Goal: Transaction & Acquisition: Download file/media

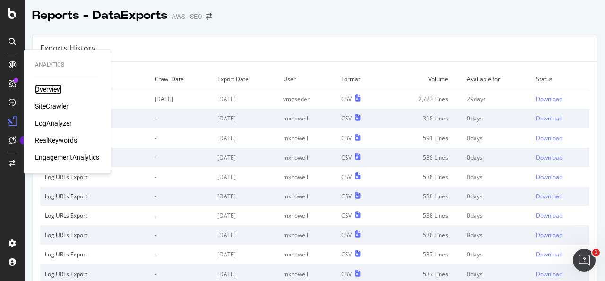
click at [49, 90] on div "Overview" at bounding box center [48, 89] width 27 height 9
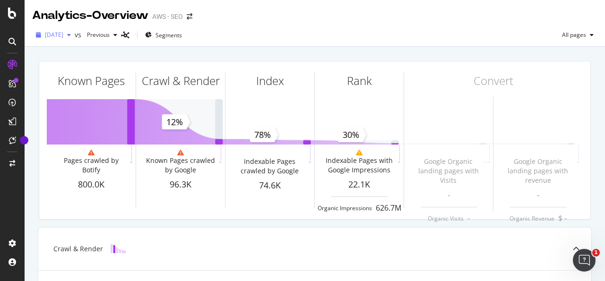
click at [71, 35] on icon "button" at bounding box center [69, 35] width 4 height 6
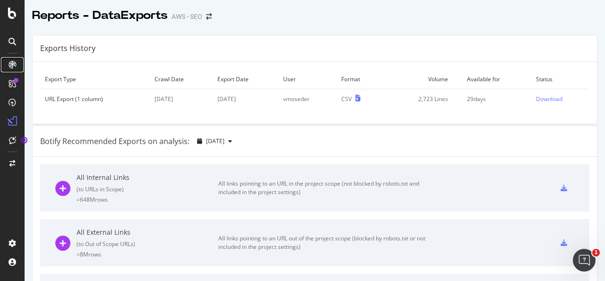
click at [12, 64] on icon at bounding box center [13, 65] width 8 height 8
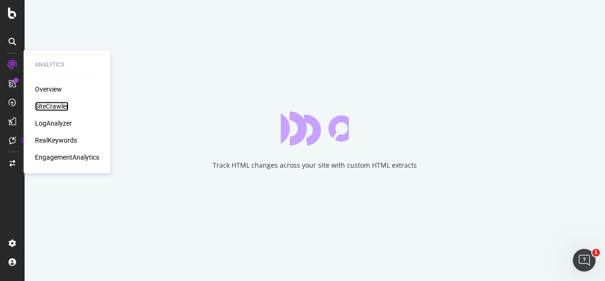
click at [56, 107] on div "SiteCrawler" at bounding box center [52, 106] width 34 height 9
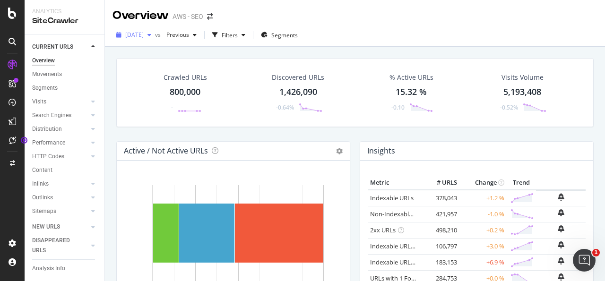
click at [151, 37] on icon "button" at bounding box center [150, 35] width 4 height 6
click at [241, 39] on div "Filters" at bounding box center [229, 35] width 41 height 14
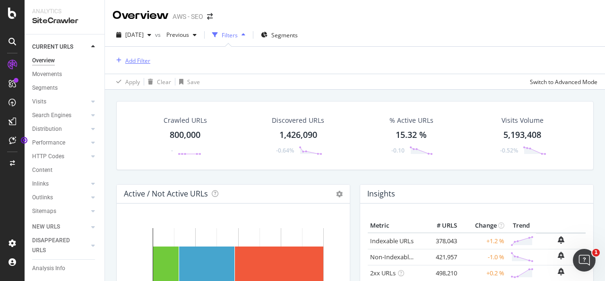
click at [139, 57] on div "Add Filter" at bounding box center [137, 61] width 25 height 8
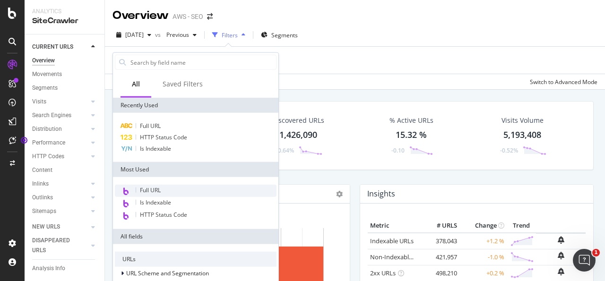
click at [160, 190] on span "Full URL" at bounding box center [150, 190] width 21 height 8
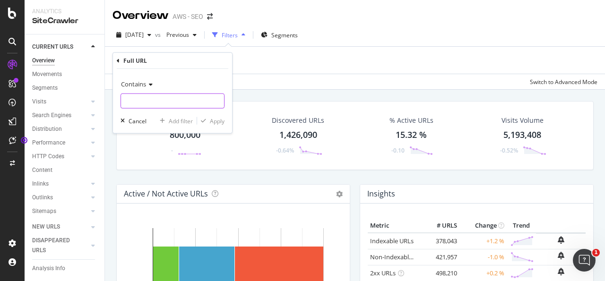
click at [174, 97] on input "text" at bounding box center [172, 101] width 103 height 15
paste input "[URL][DOMAIN_NAME]"
type input "[URL][DOMAIN_NAME]"
click at [216, 120] on div "Apply" at bounding box center [217, 121] width 15 height 8
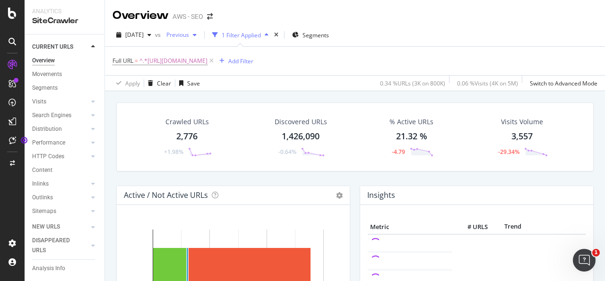
click at [189, 32] on span "Previous" at bounding box center [176, 35] width 26 height 8
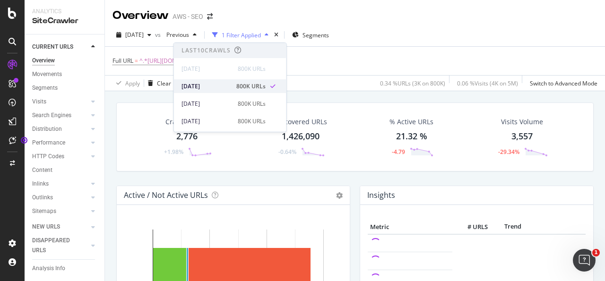
click at [208, 87] on div "[DATE]" at bounding box center [206, 86] width 49 height 9
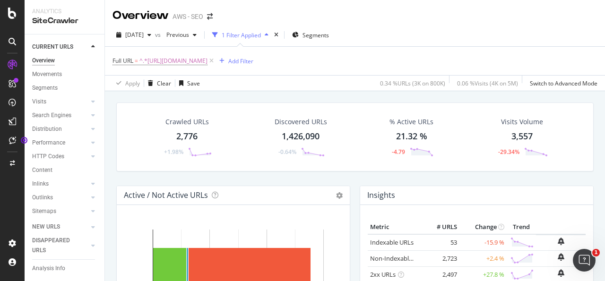
click at [191, 135] on div "2,776" at bounding box center [186, 137] width 21 height 12
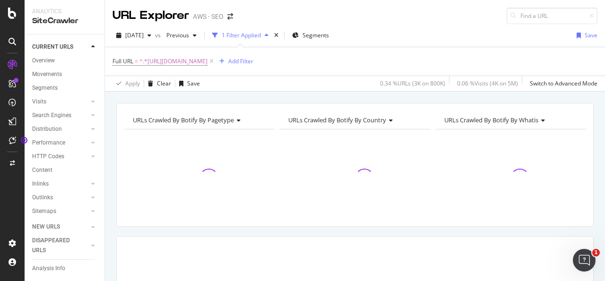
click at [526, 59] on div "Full URL = ^.*[URL][DOMAIN_NAME] Add Filter" at bounding box center [355, 61] width 485 height 28
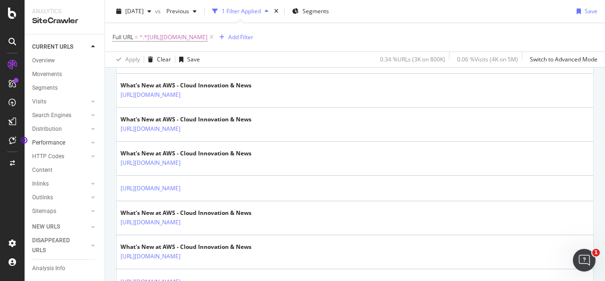
scroll to position [650, 0]
click at [62, 162] on div "HTTP Codes" at bounding box center [48, 157] width 32 height 10
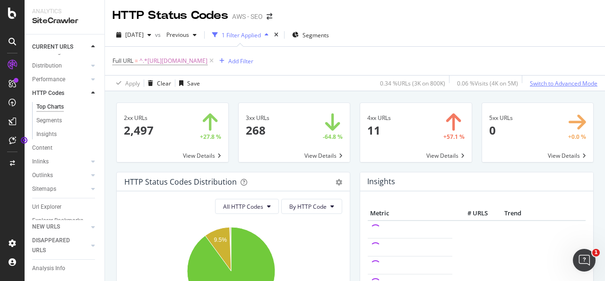
click at [571, 82] on div "Switch to Advanced Mode" at bounding box center [564, 83] width 68 height 8
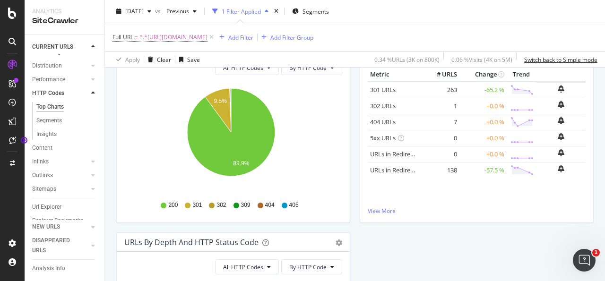
scroll to position [140, 0]
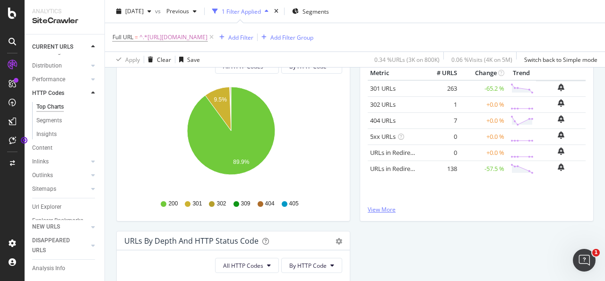
click at [383, 209] on link "View More" at bounding box center [477, 210] width 218 height 8
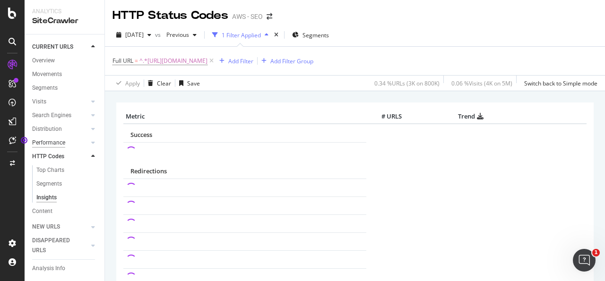
click at [54, 148] on div "Performance" at bounding box center [48, 143] width 33 height 10
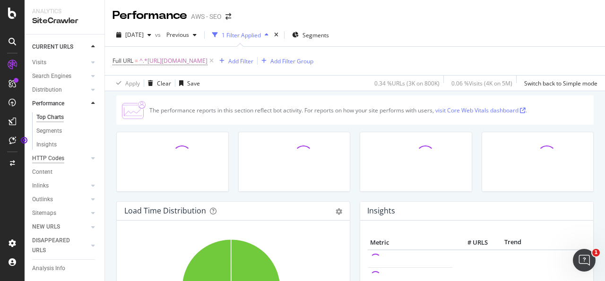
scroll to position [41, 0]
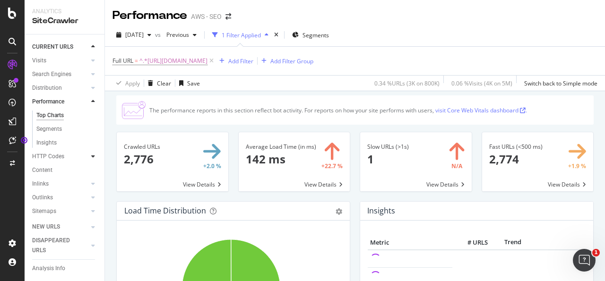
click at [88, 161] on div at bounding box center [92, 156] width 9 height 9
click at [55, 121] on div "HTTP Codes" at bounding box center [48, 116] width 32 height 10
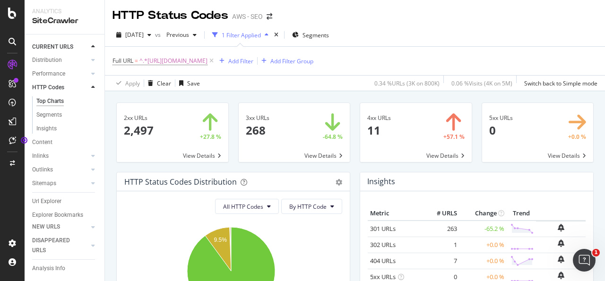
scroll to position [96, 0]
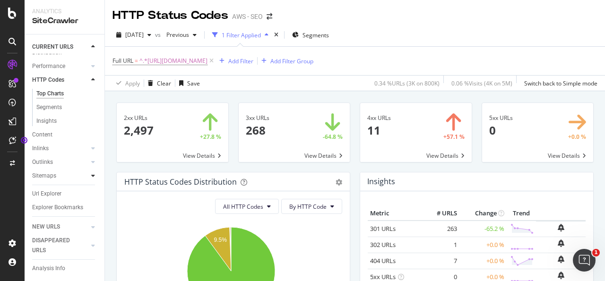
click at [91, 173] on icon at bounding box center [93, 176] width 4 height 6
click at [56, 189] on div "Url Explorer" at bounding box center [46, 194] width 29 height 10
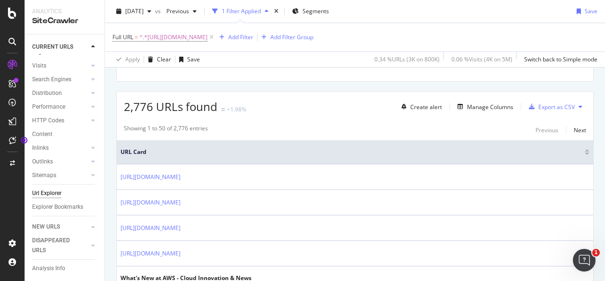
scroll to position [152, 0]
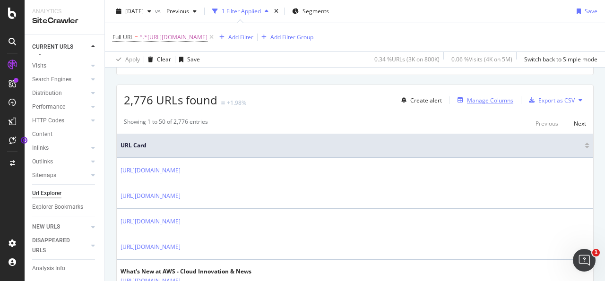
click at [467, 99] on div "Manage Columns" at bounding box center [490, 100] width 46 height 8
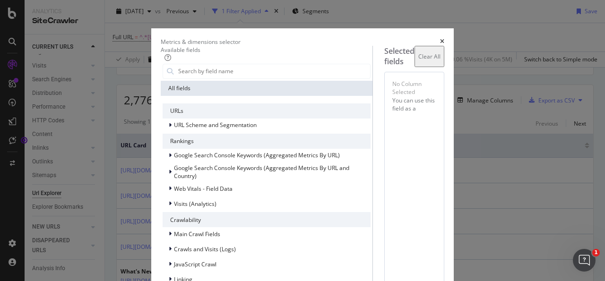
scroll to position [0, 0]
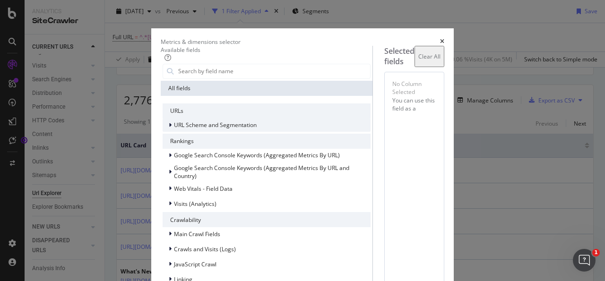
click at [168, 130] on div "modal" at bounding box center [171, 125] width 6 height 9
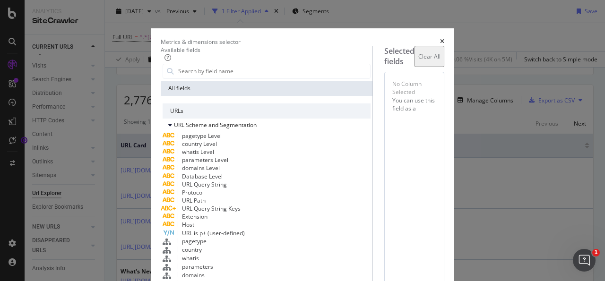
scroll to position [342, 0]
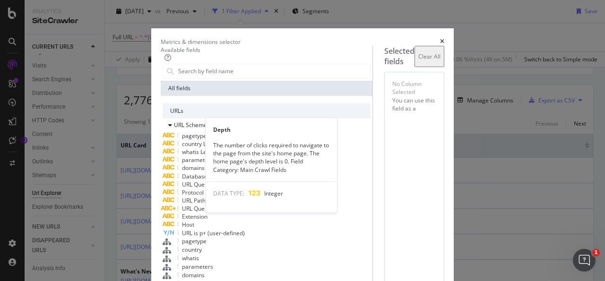
scroll to position [539, 0]
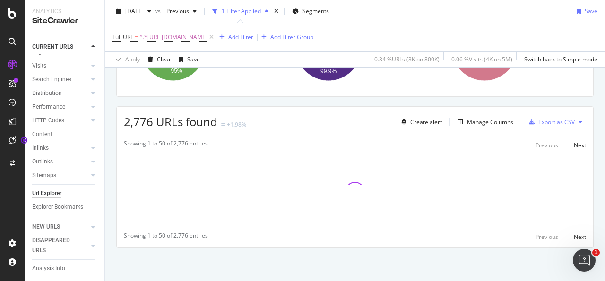
scroll to position [55, 0]
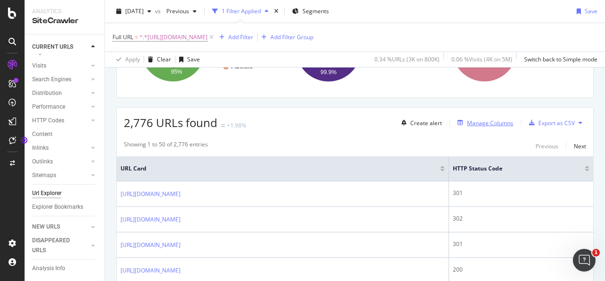
click at [485, 124] on div "Manage Columns" at bounding box center [490, 123] width 46 height 8
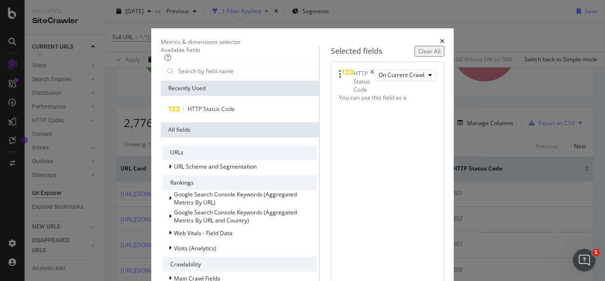
scroll to position [58, 0]
click at [174, 163] on span "URL Scheme and Segmentation" at bounding box center [215, 167] width 83 height 8
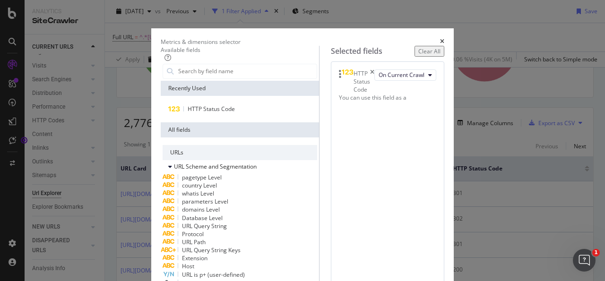
scroll to position [510, 0]
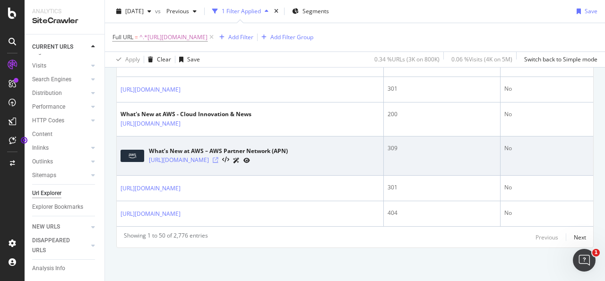
scroll to position [2035, 0]
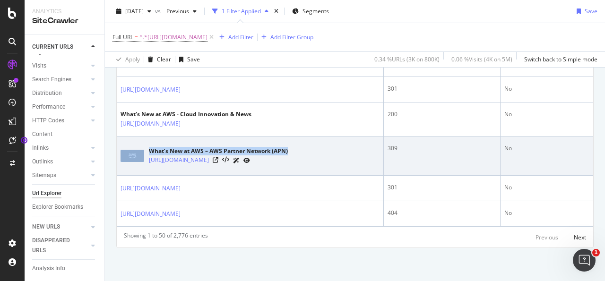
drag, startPoint x: 301, startPoint y: 142, endPoint x: 138, endPoint y: 149, distance: 163.3
click at [138, 149] on div "What’s New at AWS – AWS Partner Network (APN) [URL][DOMAIN_NAME]" at bounding box center [250, 156] width 259 height 24
copy div "What’s New at AWS – AWS Partner Network (APN)"
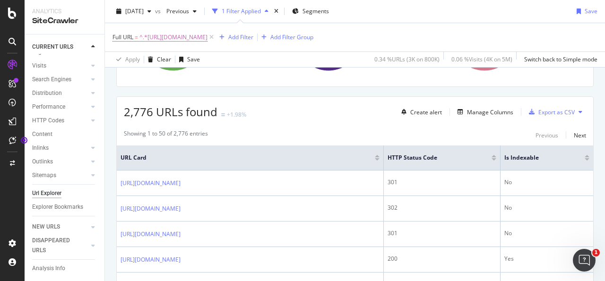
scroll to position [142, 0]
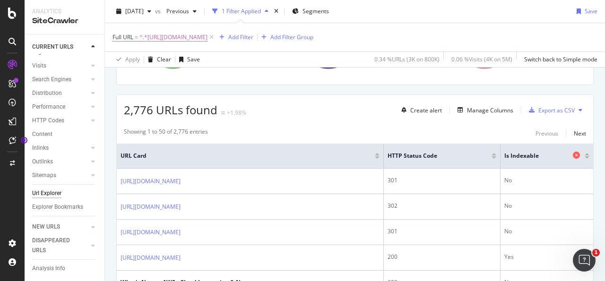
click at [573, 152] on icon at bounding box center [576, 155] width 7 height 7
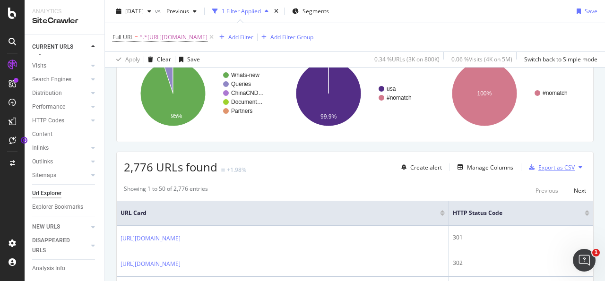
click at [539, 167] on div "Export as CSV" at bounding box center [557, 168] width 36 height 8
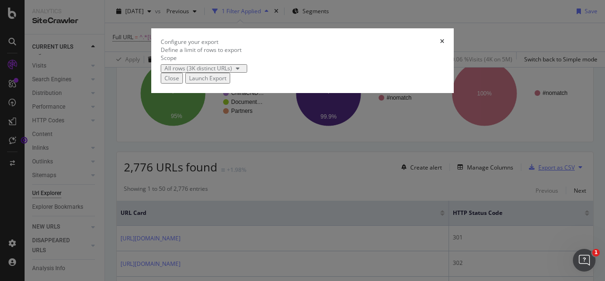
scroll to position [55, 0]
click at [226, 82] on div "Launch Export" at bounding box center [207, 78] width 37 height 8
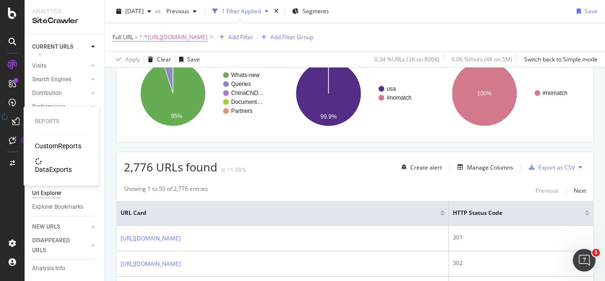
click at [50, 165] on div "DataExports" at bounding box center [53, 169] width 37 height 9
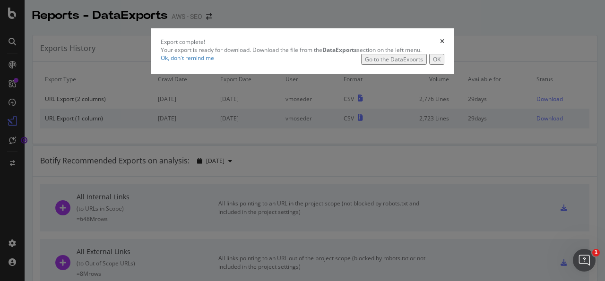
click at [533, 131] on div "Export complete! Your export is ready for download. Download the file from the …" at bounding box center [302, 140] width 605 height 281
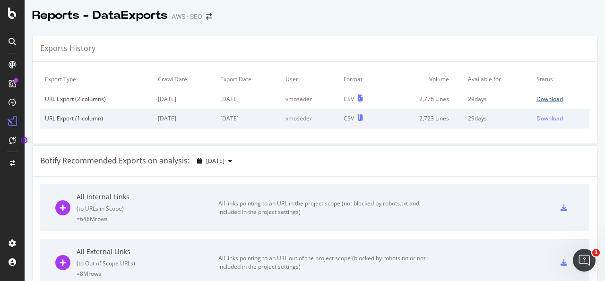
click at [537, 97] on div "Download" at bounding box center [550, 99] width 26 height 8
click at [418, 10] on div "Reports - DataExports AWS - SEO" at bounding box center [315, 12] width 581 height 24
